Goal: Transaction & Acquisition: Purchase product/service

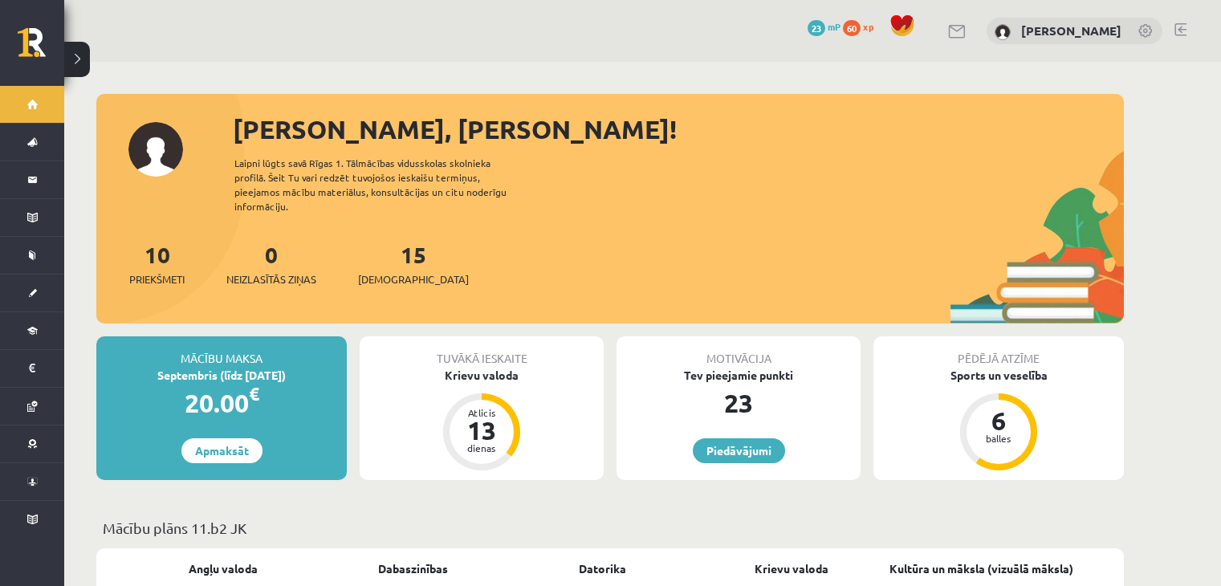
scroll to position [64, 0]
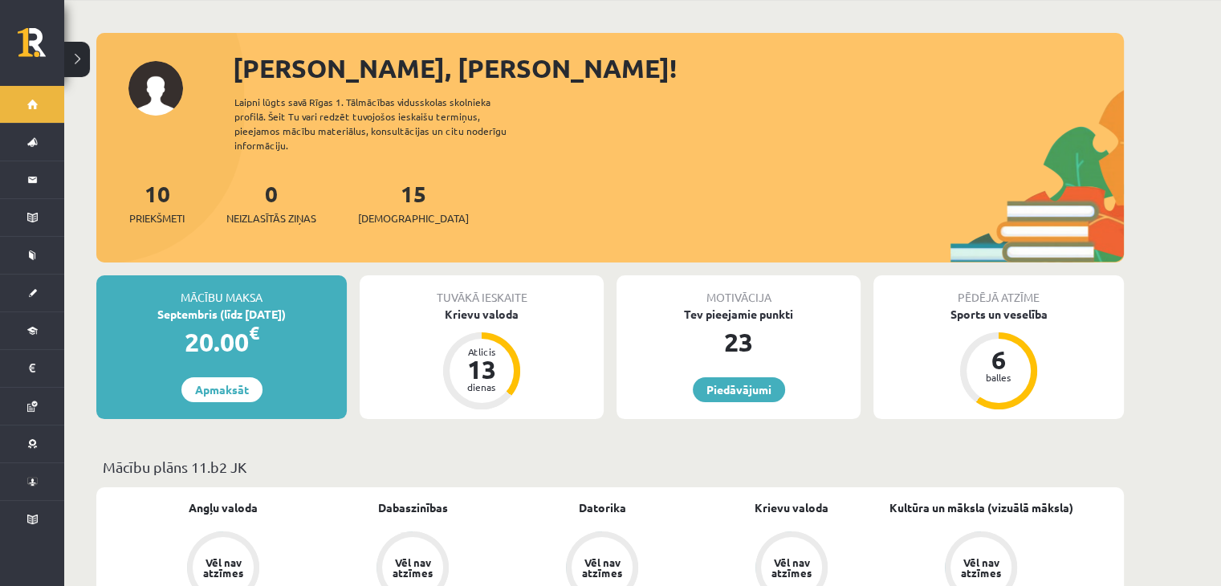
scroll to position [64, 0]
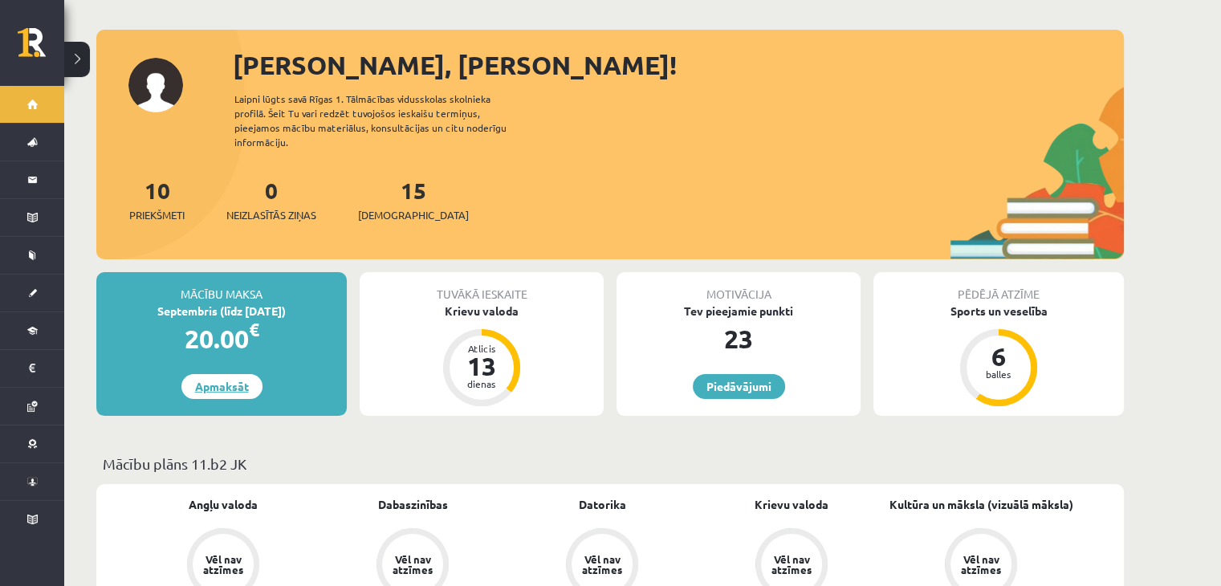
click at [218, 374] on link "Apmaksāt" at bounding box center [221, 386] width 81 height 25
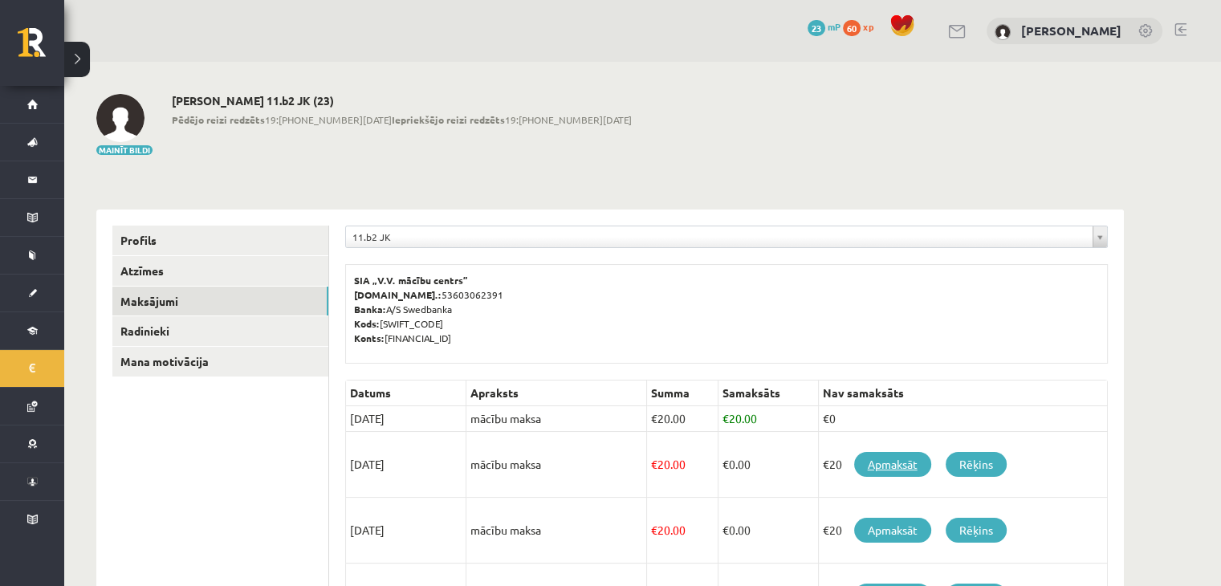
click at [884, 466] on link "Apmaksāt" at bounding box center [892, 464] width 77 height 25
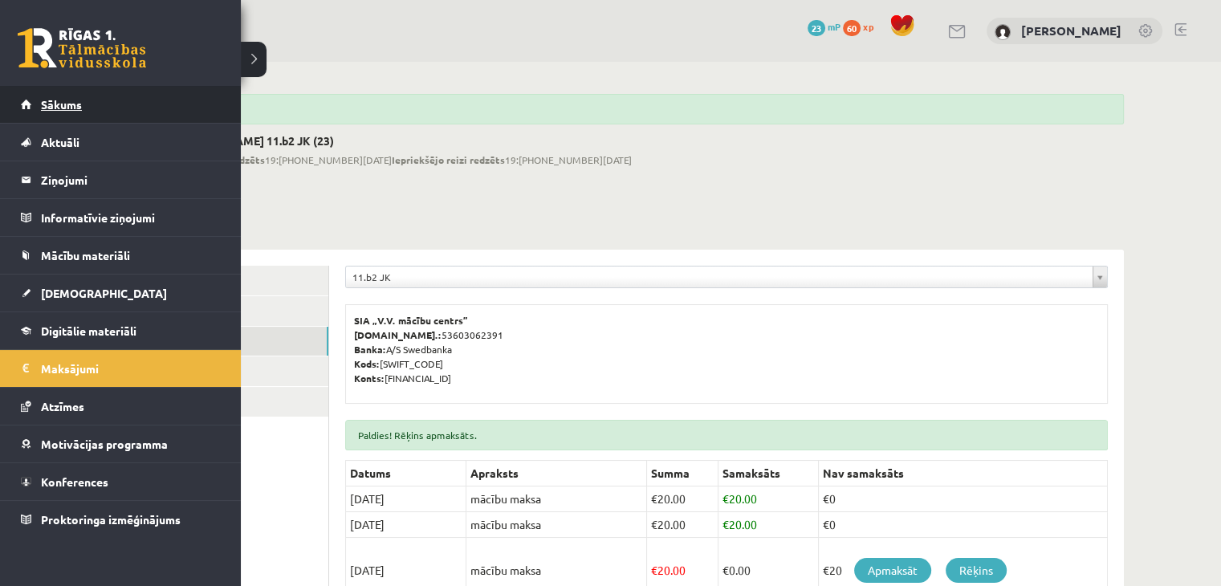
click at [86, 104] on link "Sākums" at bounding box center [121, 104] width 200 height 37
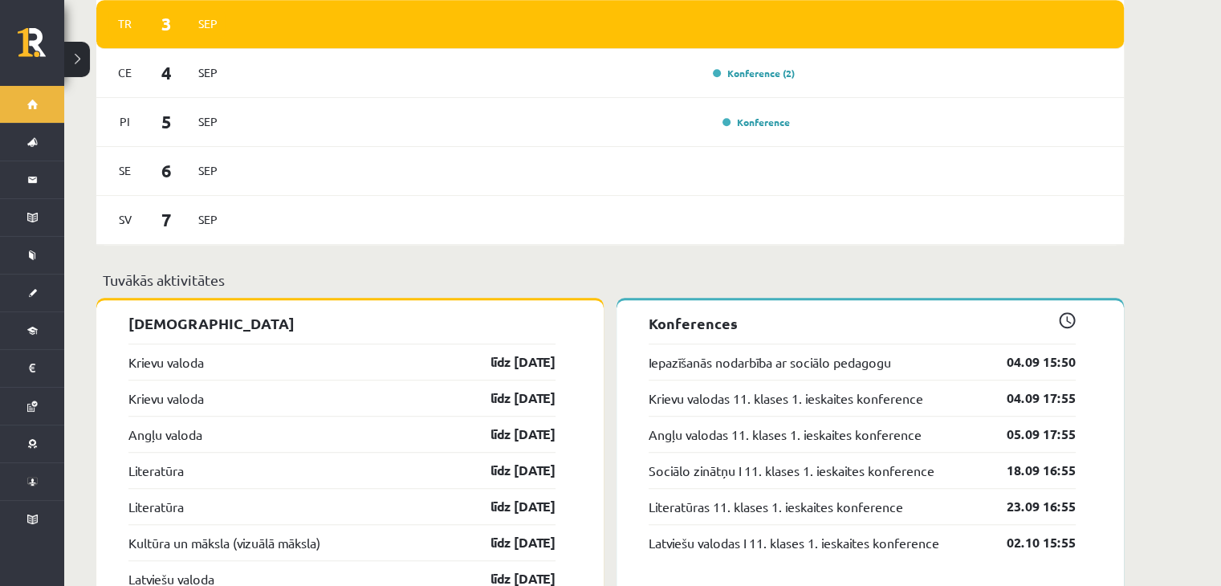
scroll to position [1060, 0]
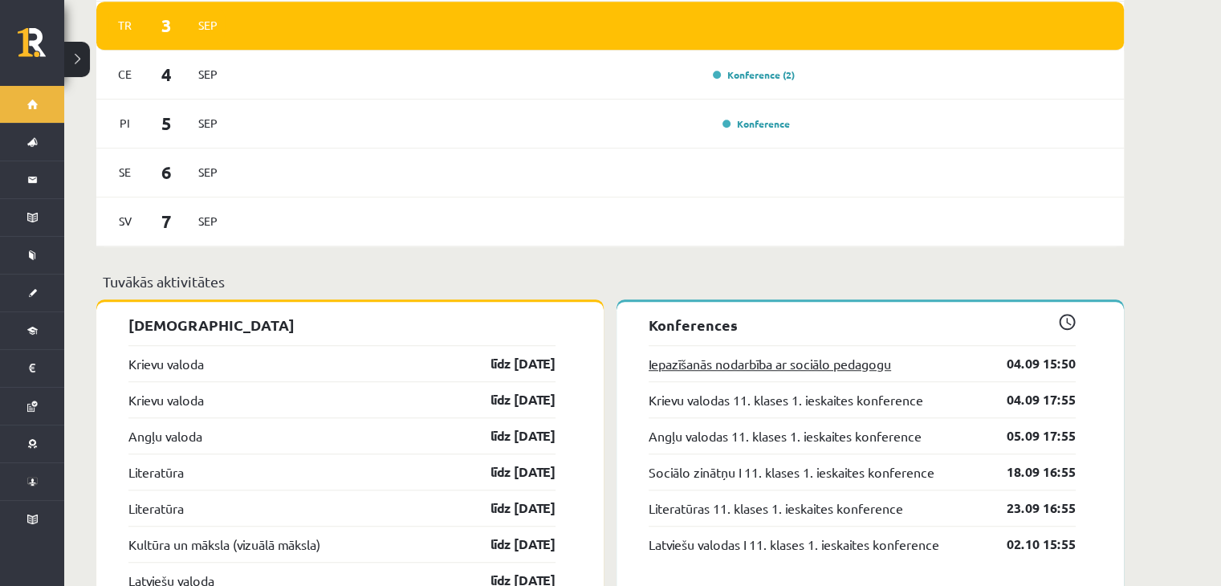
click at [771, 354] on link "Iepazīšanās nodarbība ar sociālo pedagogu" at bounding box center [770, 363] width 242 height 19
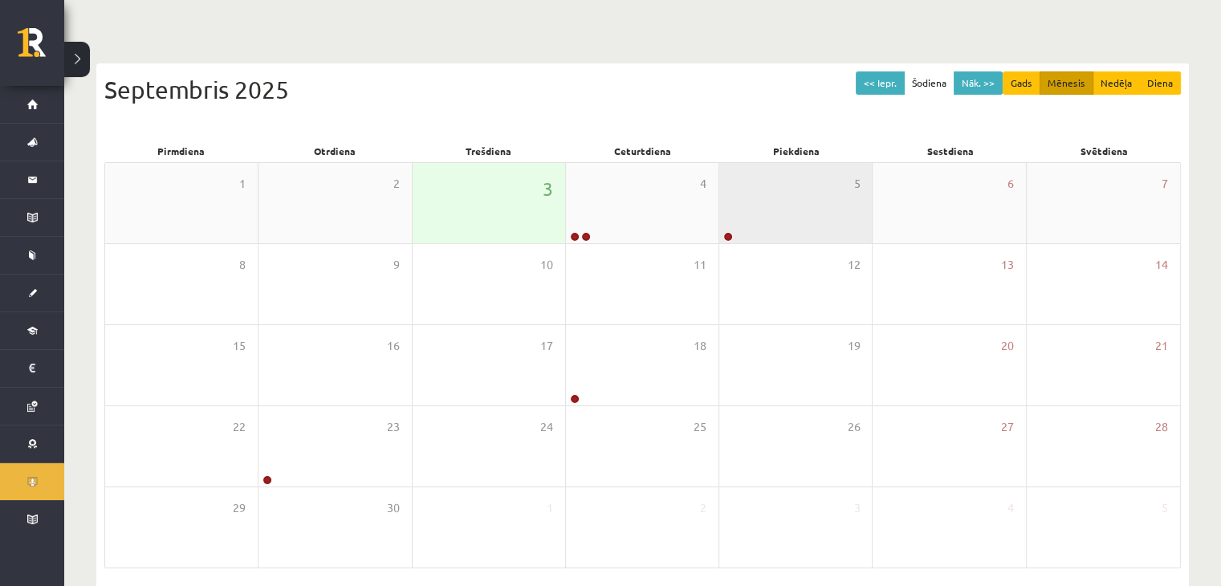
scroll to position [83, 0]
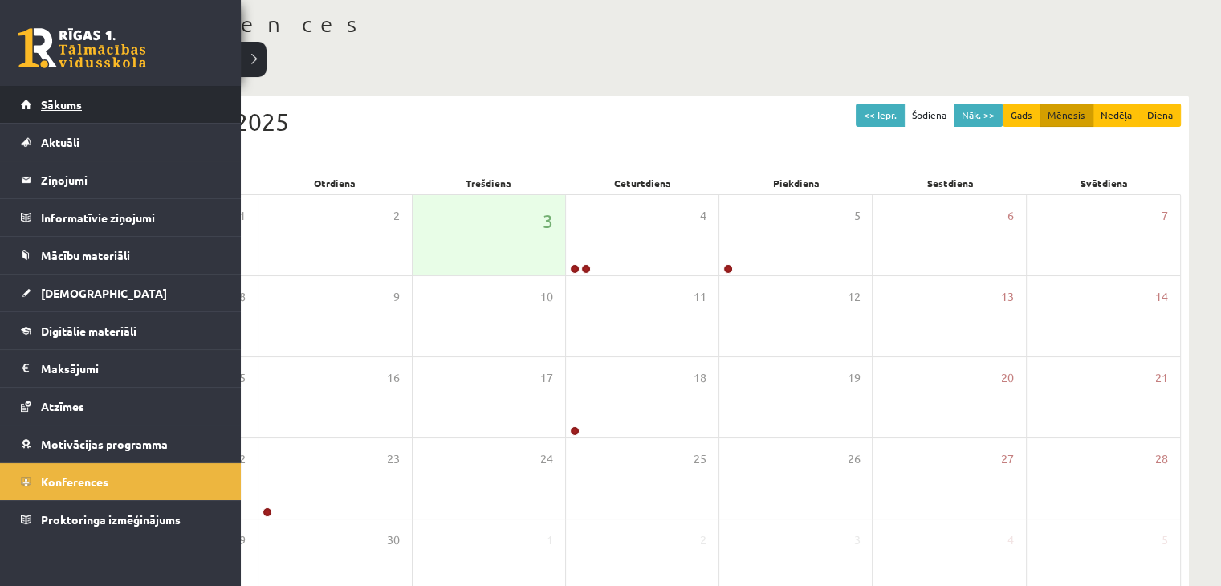
click at [51, 98] on span "Sākums" at bounding box center [61, 104] width 41 height 14
